Goal: Information Seeking & Learning: Learn about a topic

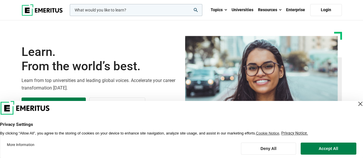
click at [137, 9] on input "woocommerce-product-search-field-0" at bounding box center [136, 10] width 133 height 12
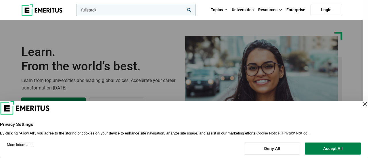
type input "fullstack"
click at [75, 11] on button "search" at bounding box center [75, 11] width 0 height 0
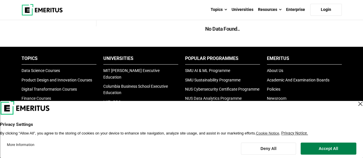
scroll to position [101, 0]
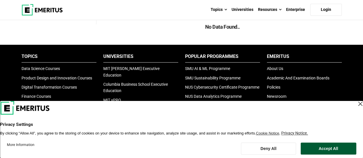
click at [309, 152] on button "Accept All" at bounding box center [329, 149] width 56 height 12
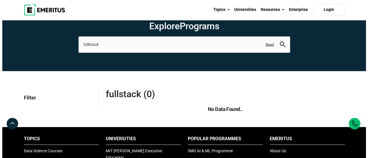
scroll to position [18, 0]
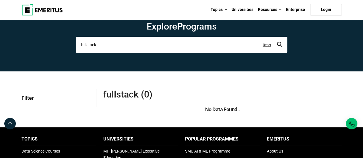
click at [97, 44] on input "fullstack" at bounding box center [181, 45] width 211 height 16
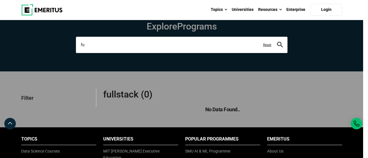
type input "f"
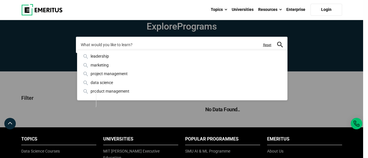
paste input "Full Stack Development with AI Programming programme."
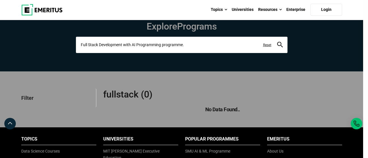
type input "Full Stack Development with AI Programming programme."
click at [277, 42] on button "search" at bounding box center [280, 45] width 6 height 7
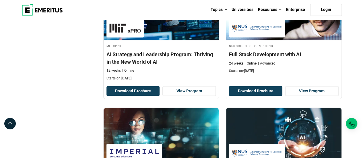
scroll to position [515, 0]
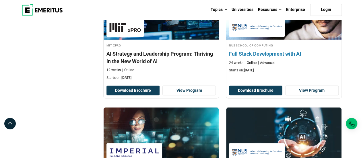
click at [275, 74] on div "NUS School of Computing Full Stack Development with AI 24 weeks Online Advanced…" at bounding box center [284, 40] width 116 height 117
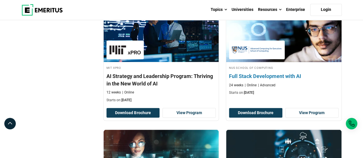
scroll to position [490, 0]
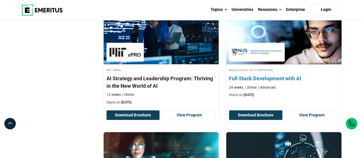
click at [297, 54] on img at bounding box center [284, 35] width 127 height 63
